Goal: Communication & Community: Answer question/provide support

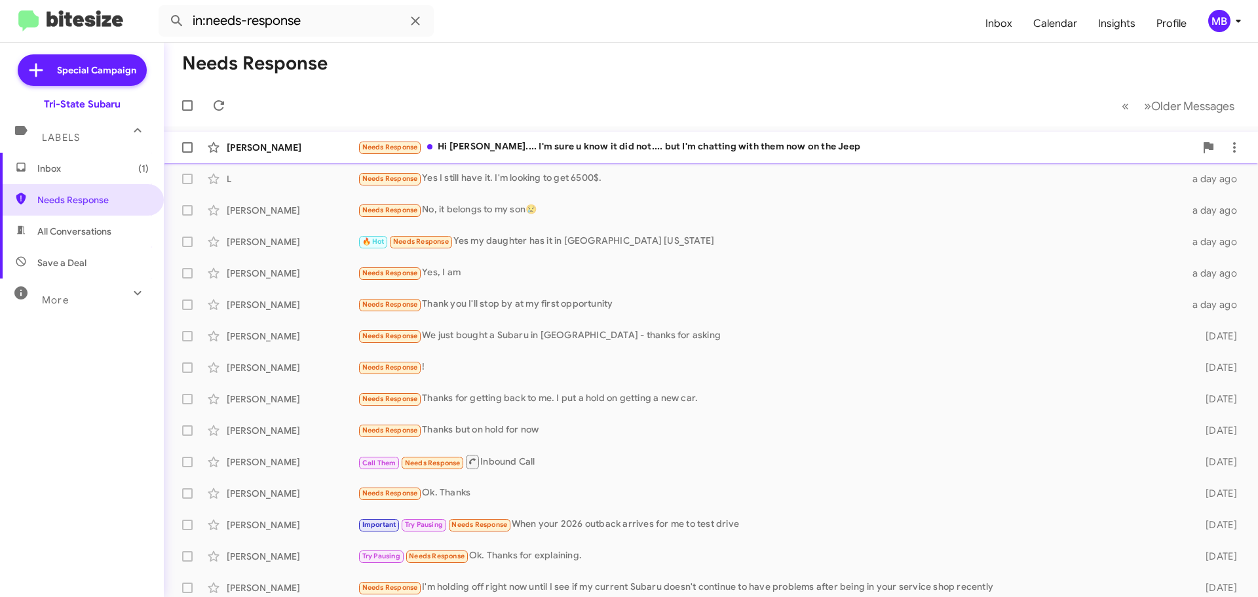
drag, startPoint x: 291, startPoint y: 153, endPoint x: 284, endPoint y: 153, distance: 7.9
click at [290, 153] on div "[PERSON_NAME]" at bounding box center [292, 147] width 131 height 13
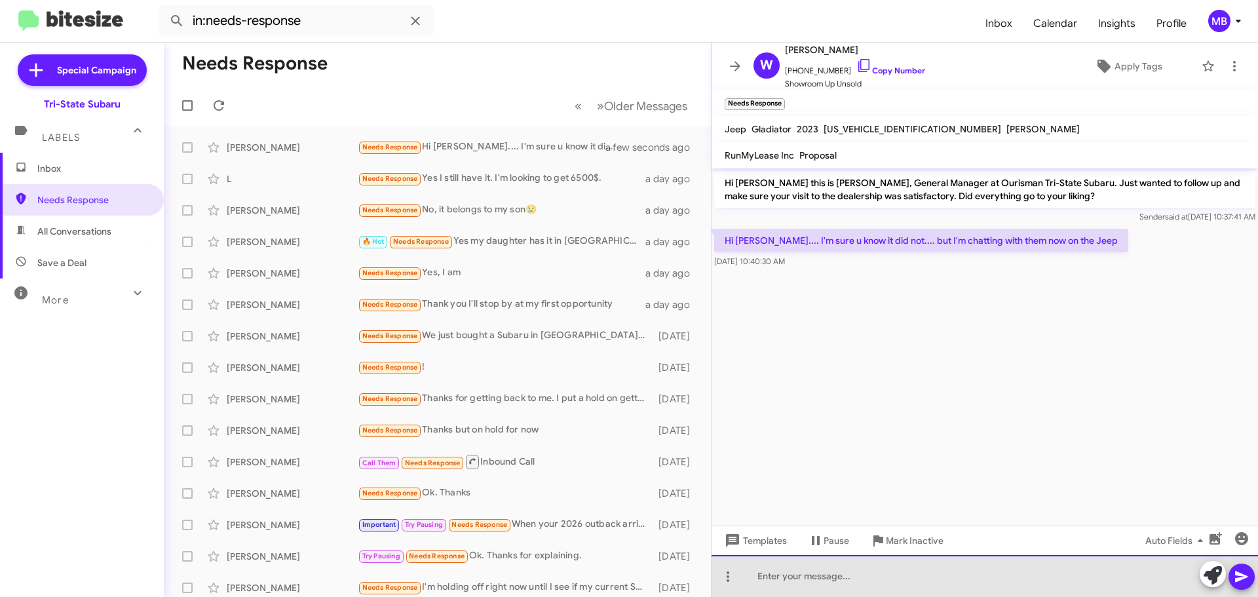
click at [912, 586] on div at bounding box center [984, 576] width 546 height 42
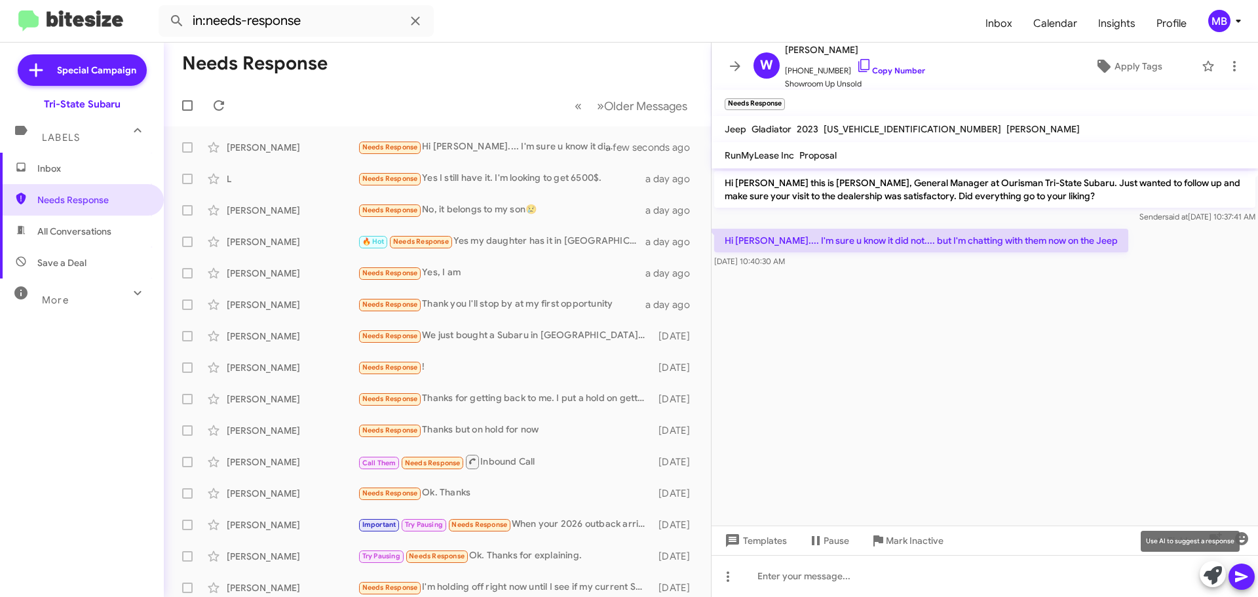
click at [1207, 579] on icon at bounding box center [1212, 575] width 18 height 18
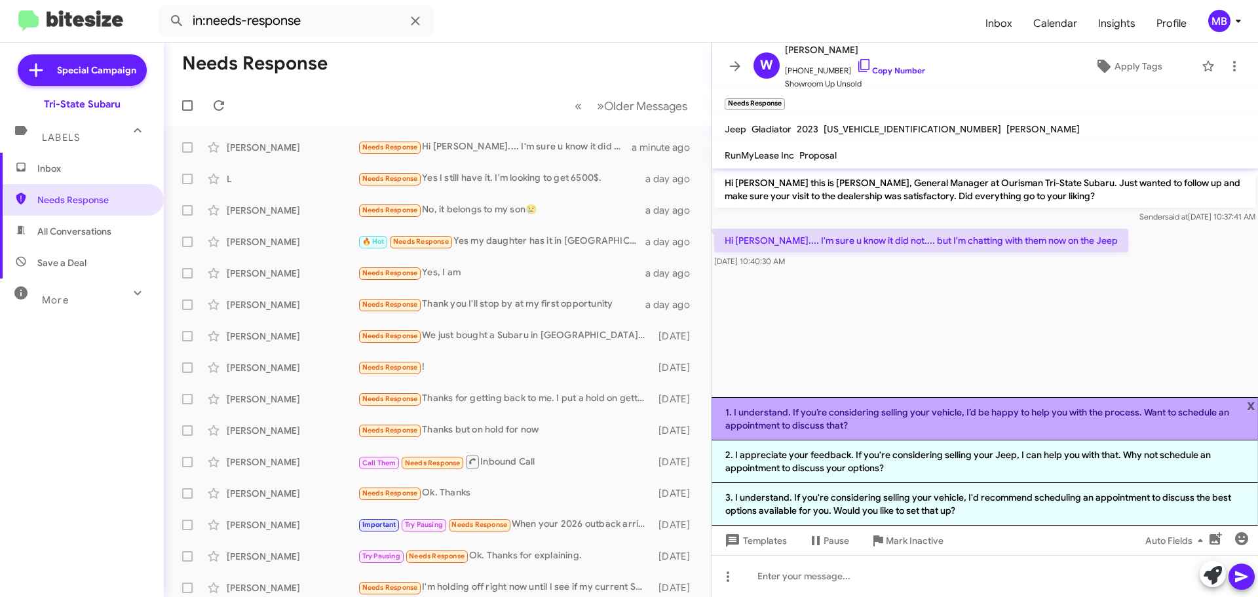
click at [875, 417] on li "1. I understand. If you’re considering selling your vehicle, I’d be happy to he…" at bounding box center [984, 418] width 546 height 43
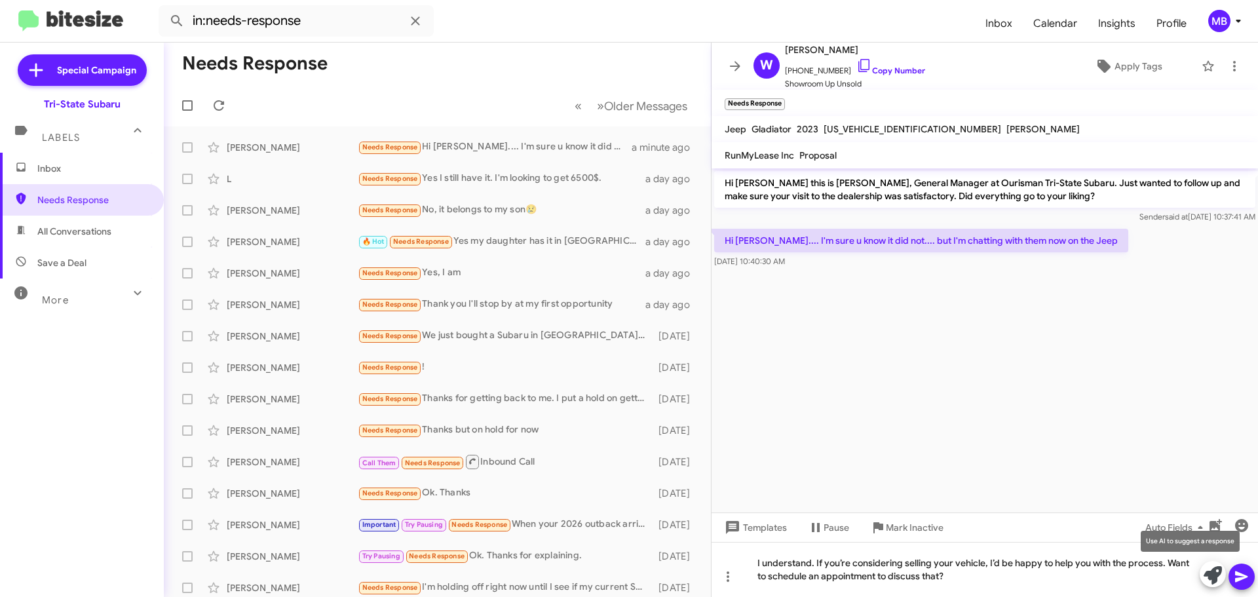
click at [1201, 574] on button at bounding box center [1212, 574] width 26 height 26
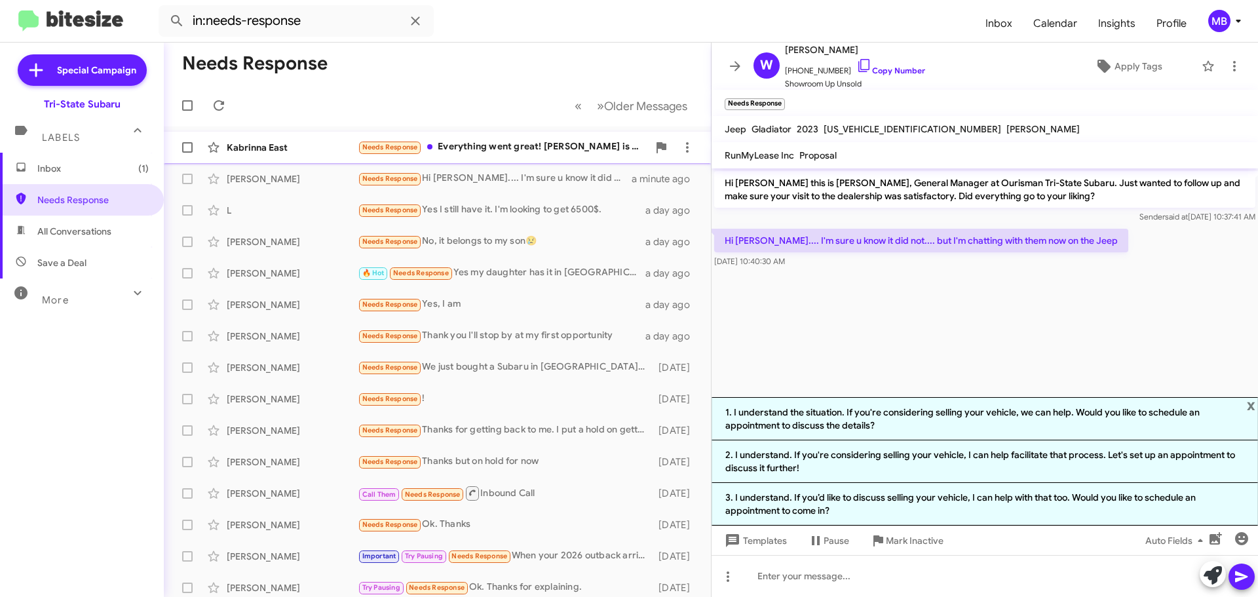
click at [309, 151] on div "Kabrinna East" at bounding box center [292, 147] width 131 height 13
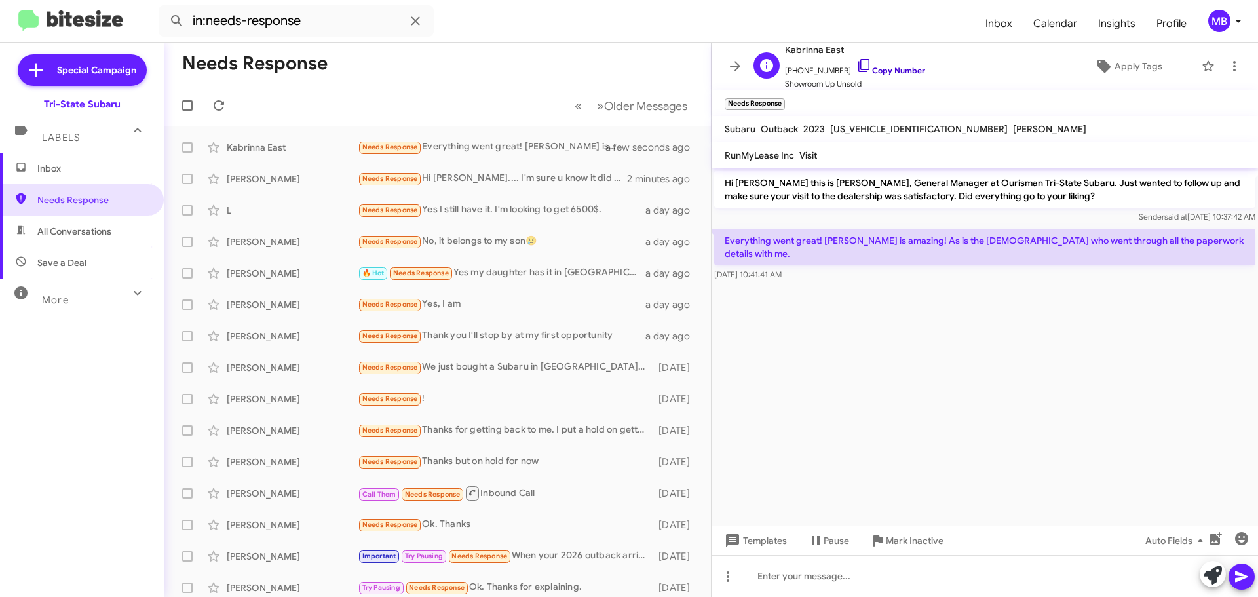
click at [892, 71] on link "Copy Number" at bounding box center [890, 70] width 69 height 10
drag, startPoint x: 1182, startPoint y: 243, endPoint x: 723, endPoint y: 238, distance: 458.5
click at [717, 236] on p "Everything went great! [PERSON_NAME] is amazing! As is the [DEMOGRAPHIC_DATA] w…" at bounding box center [984, 247] width 541 height 37
drag, startPoint x: 723, startPoint y: 238, endPoint x: 731, endPoint y: 239, distance: 8.0
copy p "Everything went great! [PERSON_NAME] is amazing! As is the [DEMOGRAPHIC_DATA] w…"
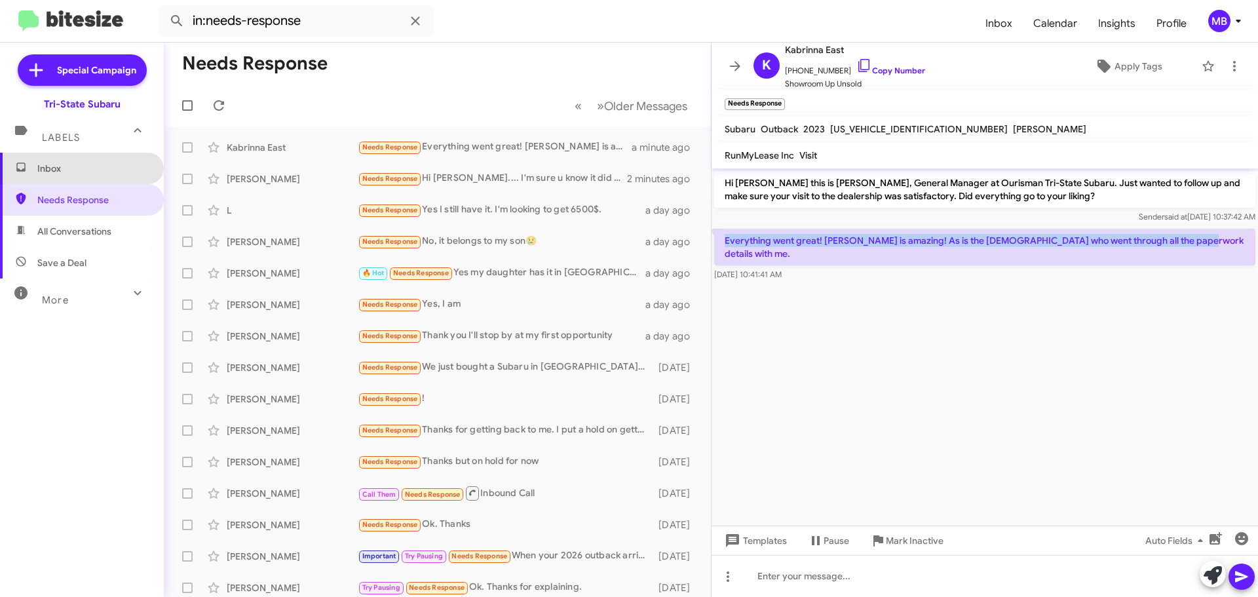
click at [88, 182] on span "Inbox" at bounding box center [82, 168] width 164 height 31
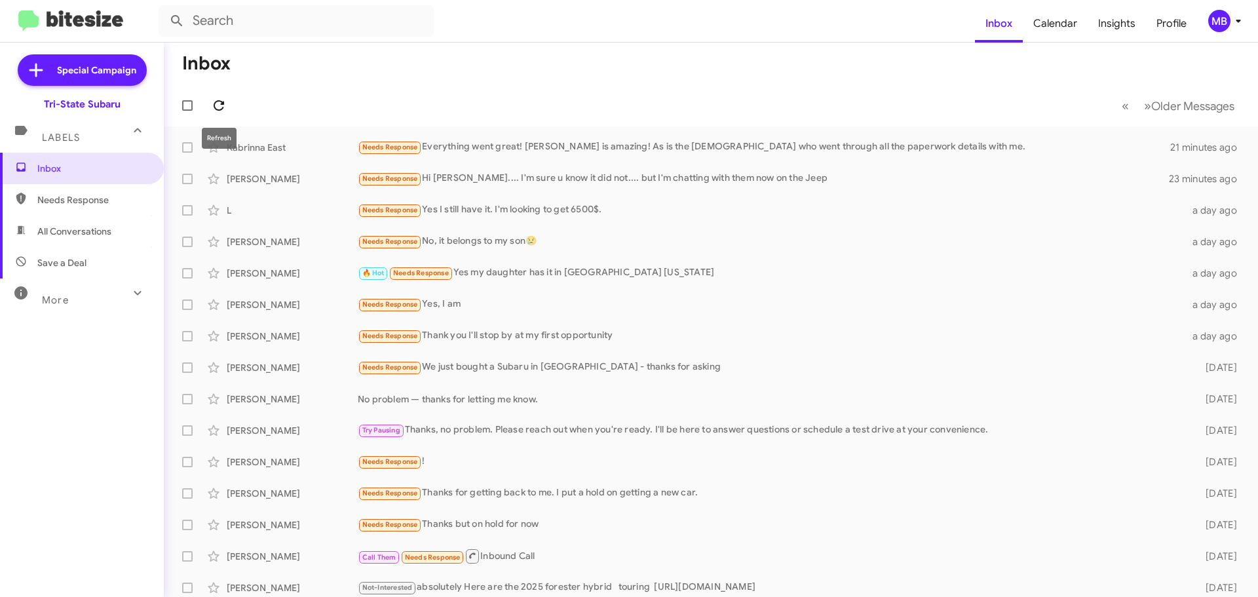
click at [214, 108] on icon at bounding box center [219, 106] width 16 height 16
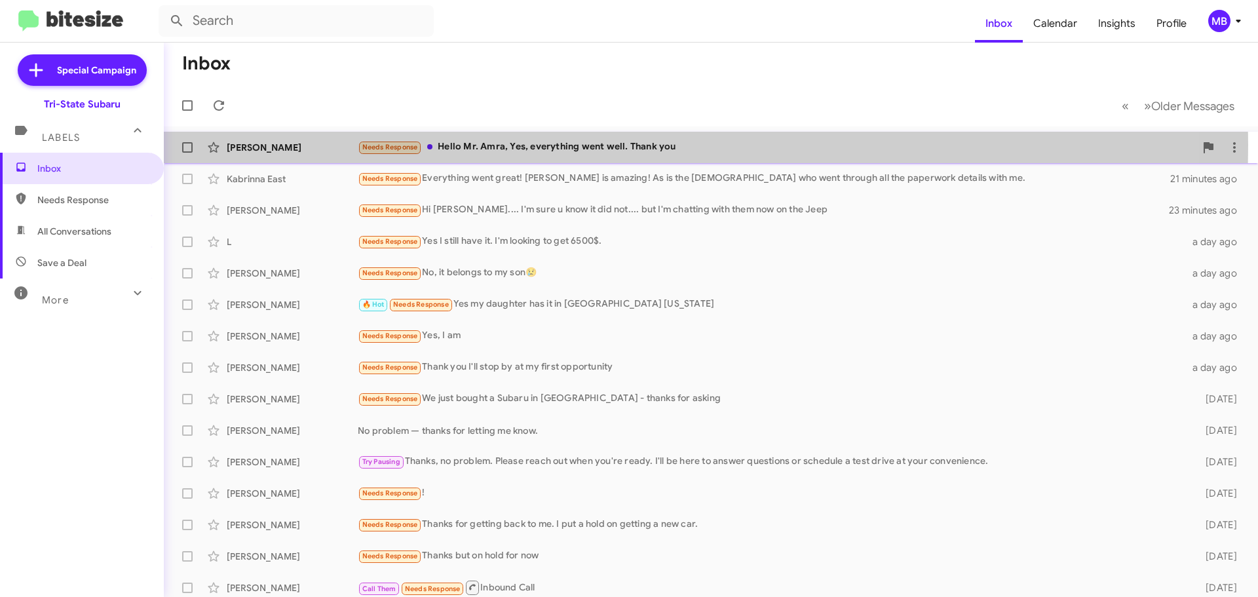
click at [475, 144] on div "Needs Response Hello Mr. Amra, Yes, everything went well. Thank you" at bounding box center [776, 147] width 837 height 15
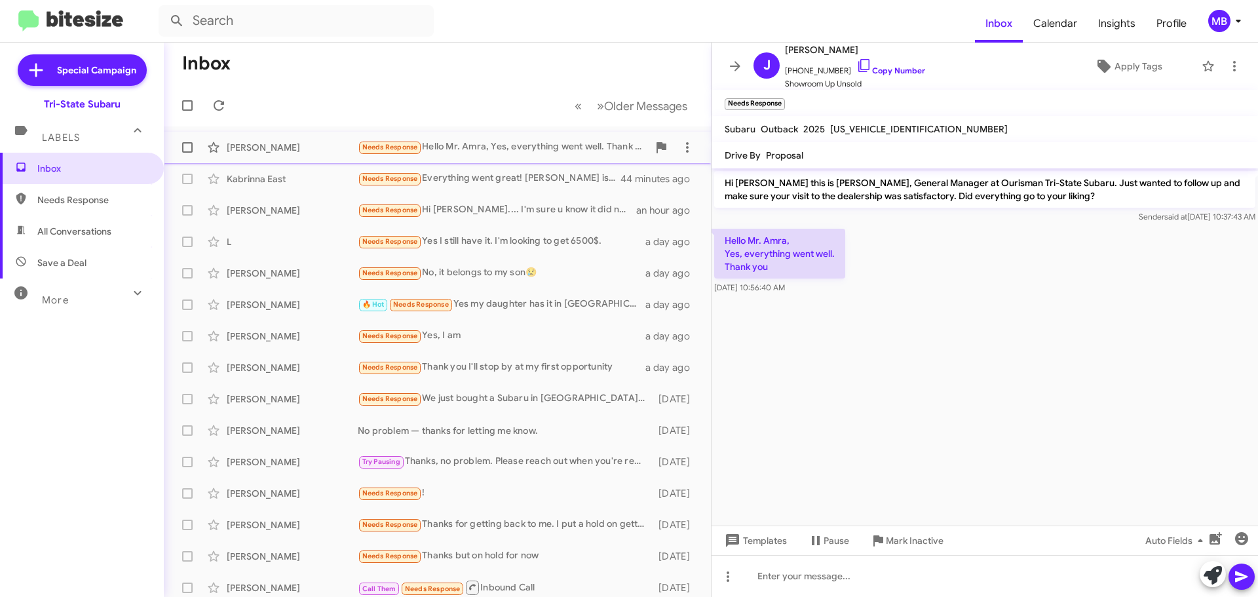
click at [258, 147] on div "[PERSON_NAME]" at bounding box center [292, 147] width 131 height 13
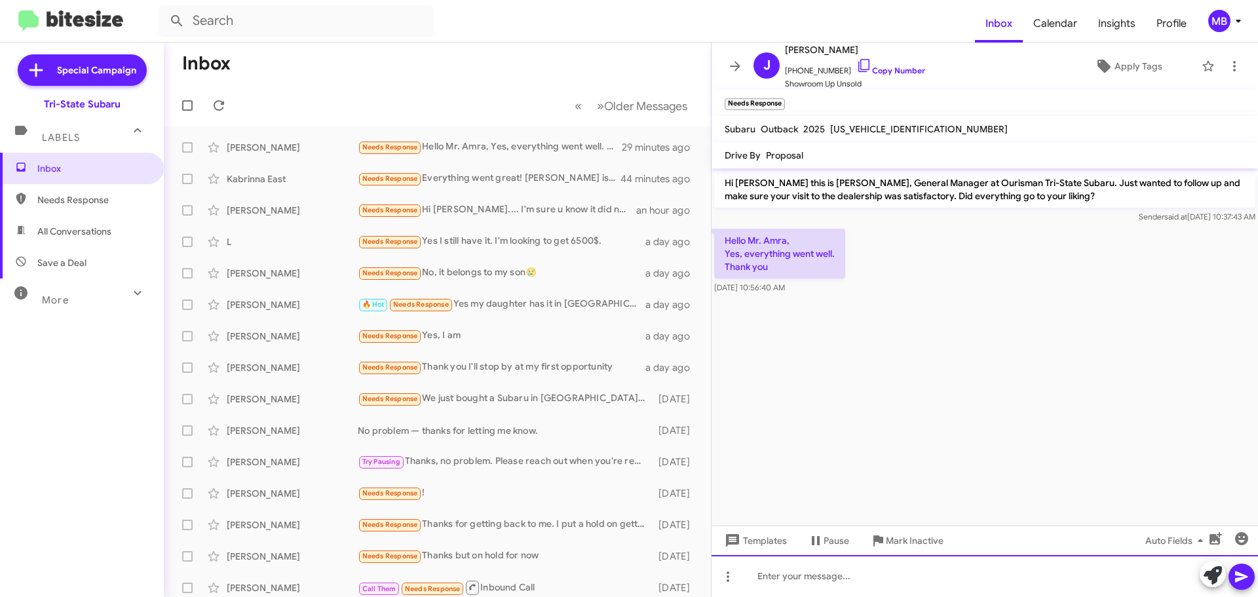
drag, startPoint x: 1023, startPoint y: 582, endPoint x: 1140, endPoint y: 555, distance: 119.6
click at [1023, 582] on div at bounding box center [984, 576] width 546 height 42
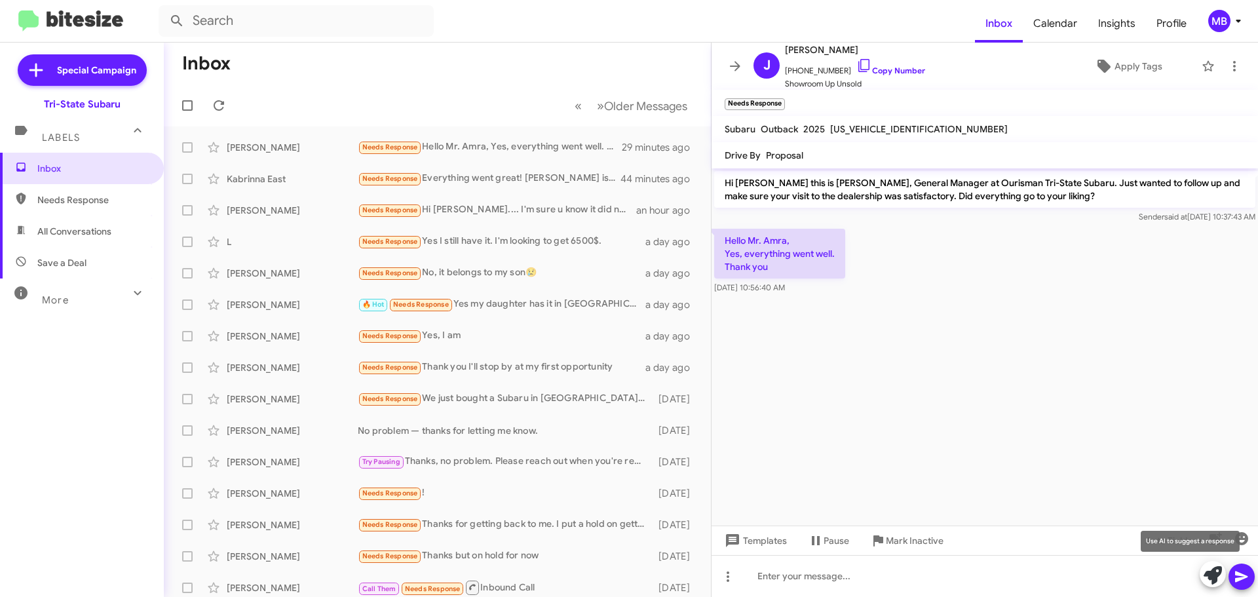
click at [1214, 577] on icon at bounding box center [1212, 575] width 18 height 18
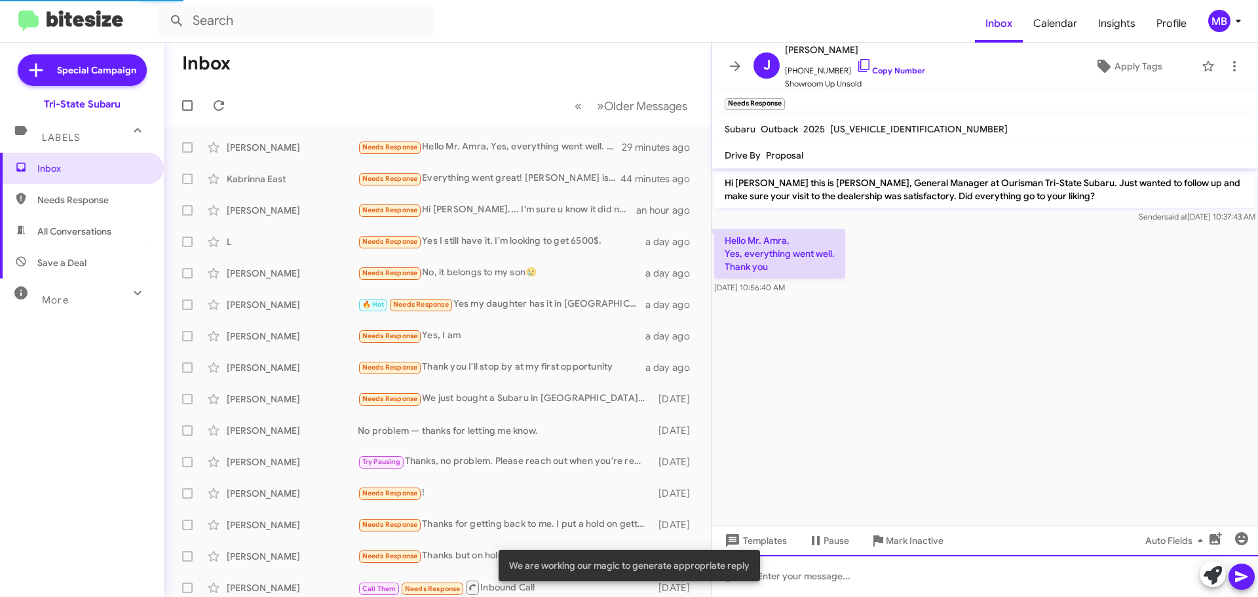
click at [1111, 588] on div at bounding box center [984, 576] width 546 height 42
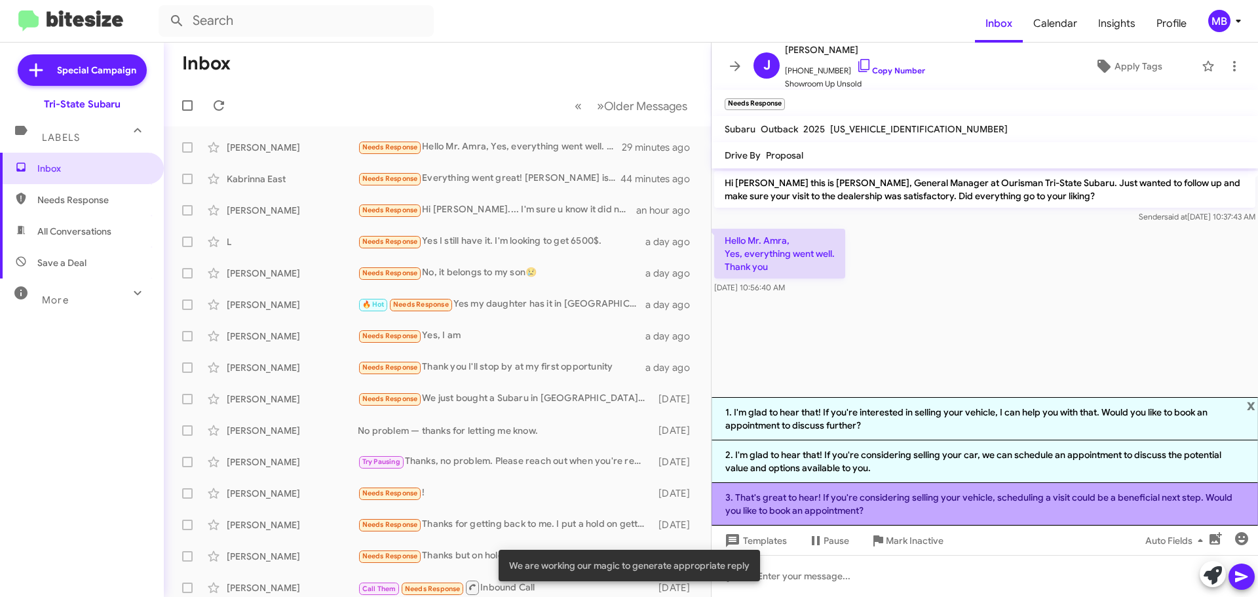
click at [1077, 508] on li "3. That's great to hear! If you're considering selling your vehicle, scheduling…" at bounding box center [984, 504] width 546 height 43
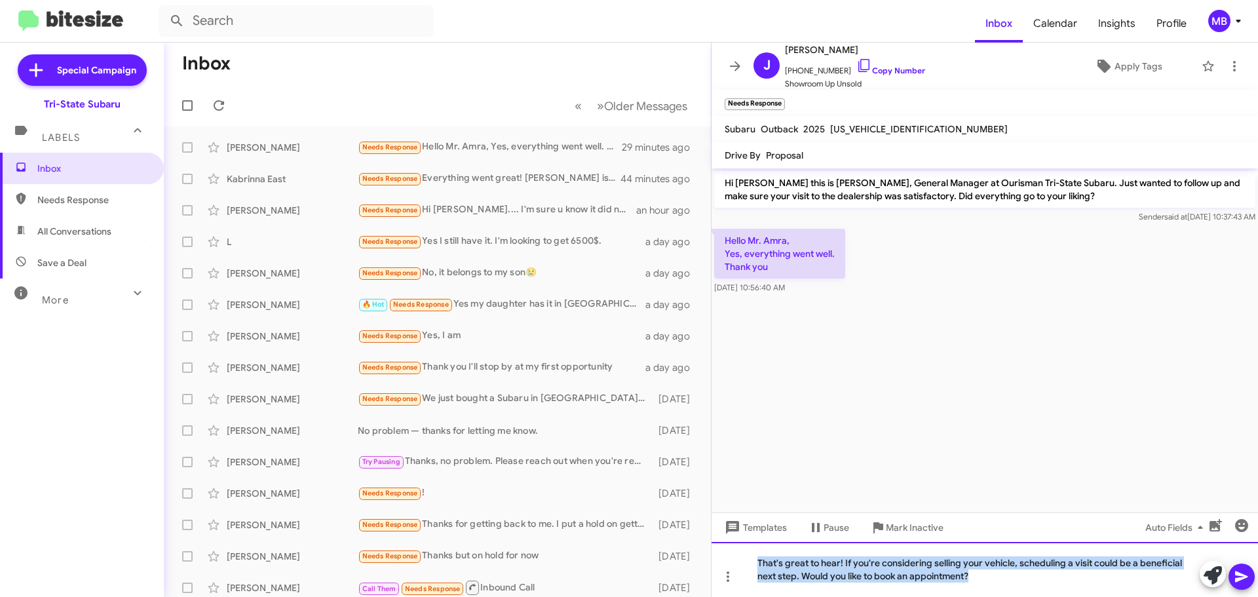
drag, startPoint x: 998, startPoint y: 585, endPoint x: 707, endPoint y: 555, distance: 292.3
click at [707, 555] on div "Inbox « Previous » Next Older Messages [PERSON_NAME] Needs Response Hello Mr. A…" at bounding box center [711, 320] width 1094 height 554
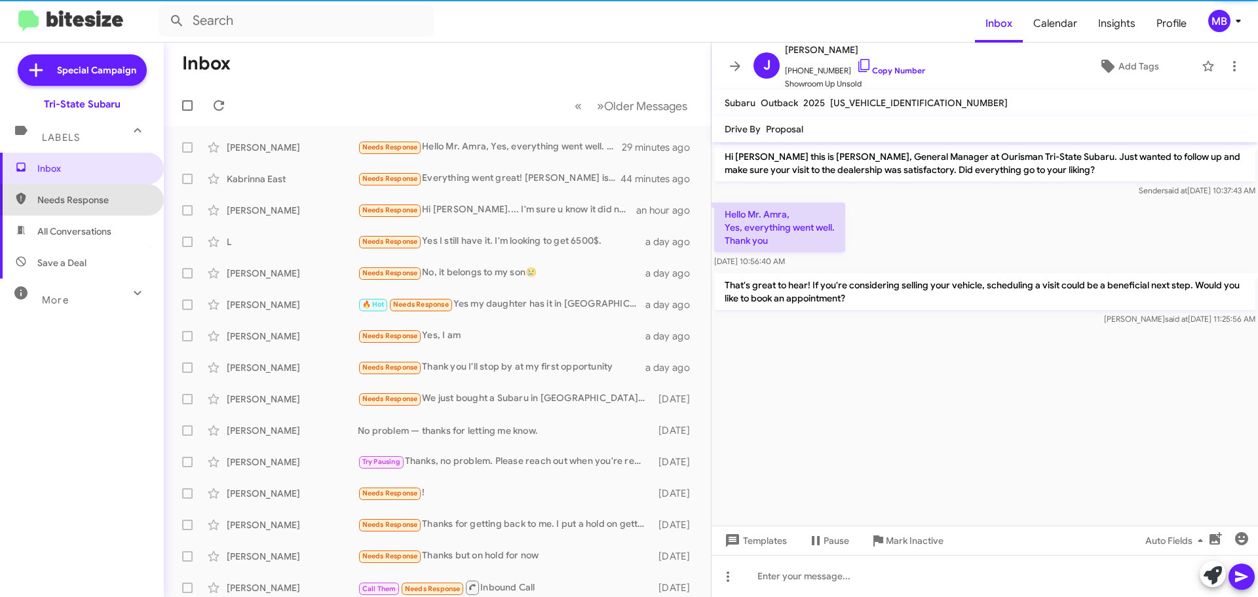
click at [98, 205] on span "Needs Response" at bounding box center [92, 199] width 111 height 13
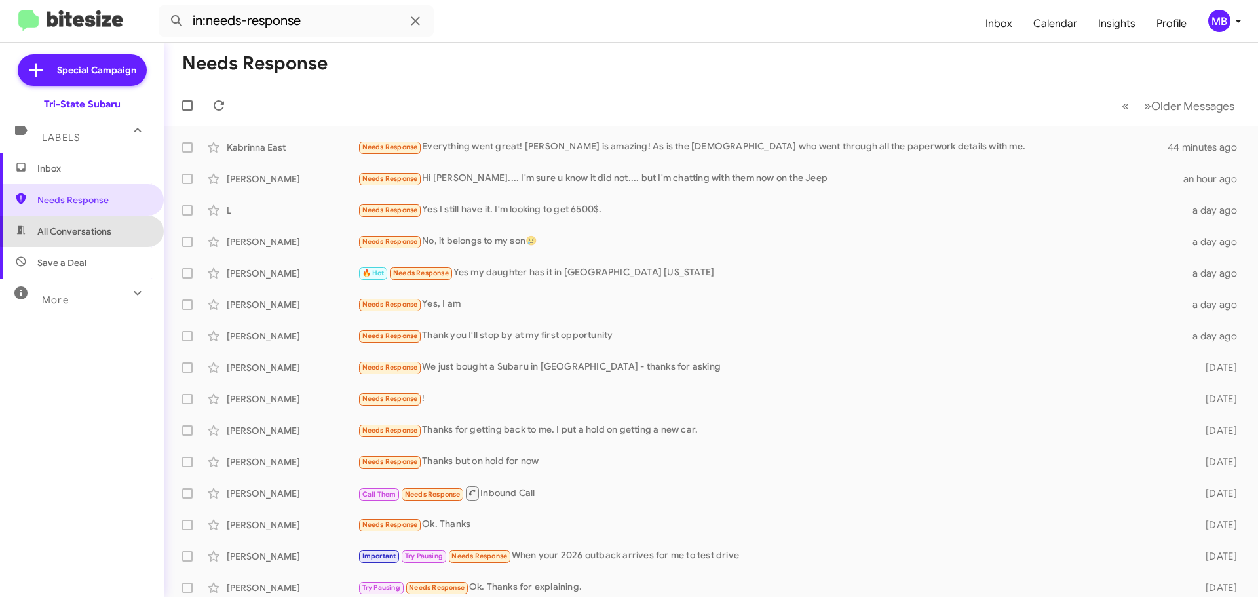
click at [103, 225] on span "All Conversations" at bounding box center [74, 231] width 74 height 13
type input "in:all-conversations"
